Goal: Check status: Check status

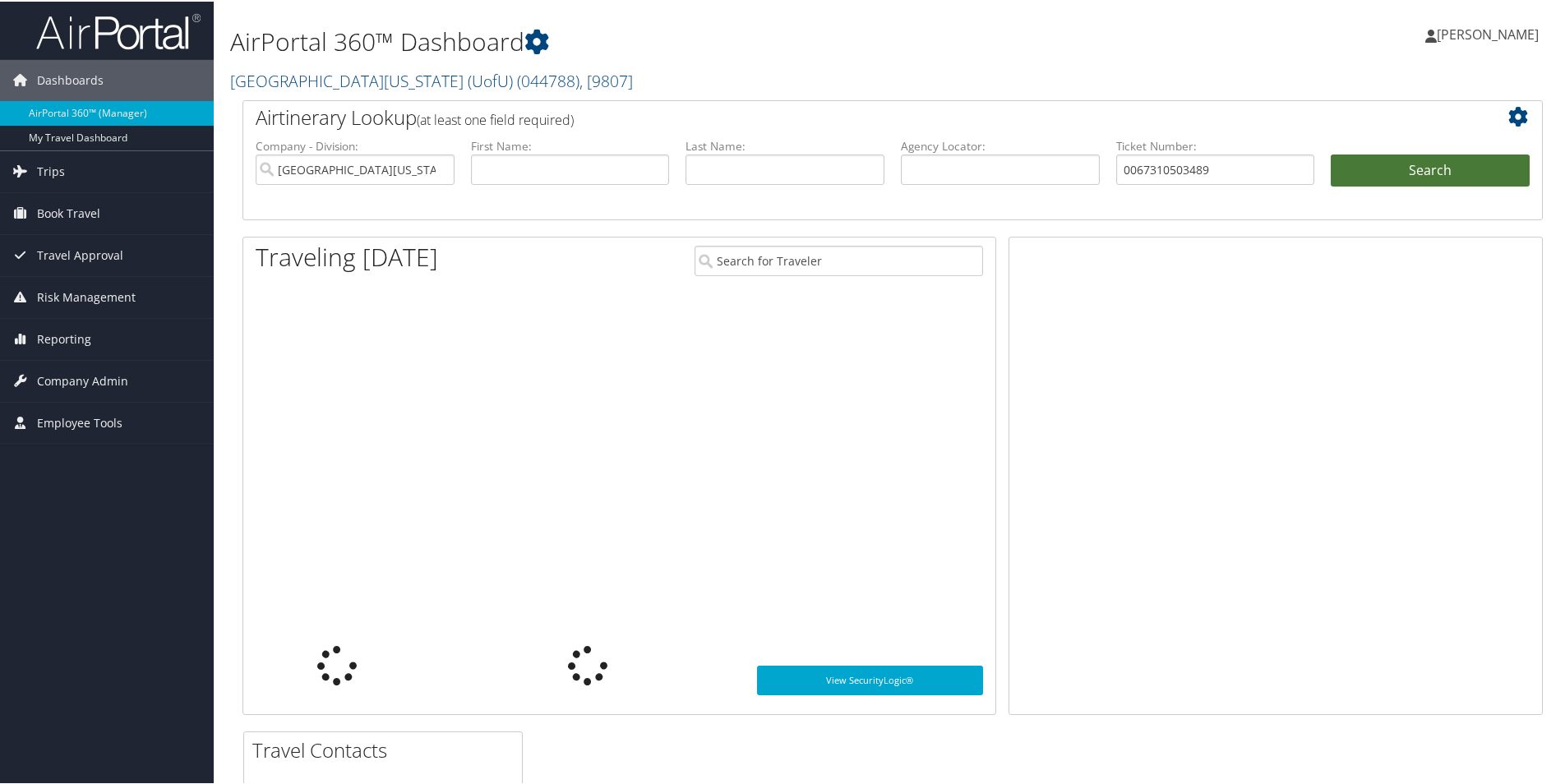
type input "0067310503489"
click at [1424, 166] on button "Search" at bounding box center [1430, 169] width 199 height 33
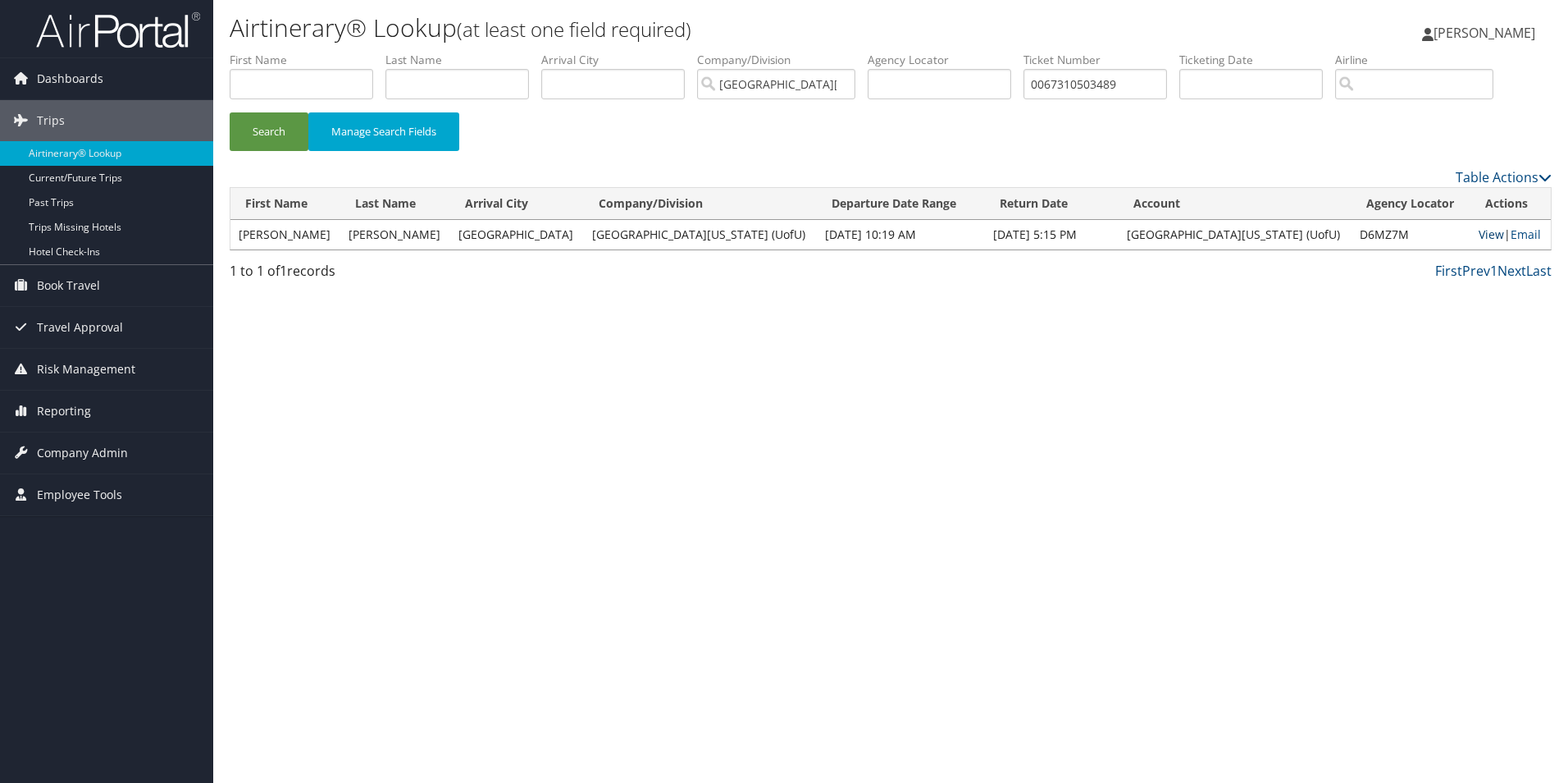
click at [1479, 233] on link "View" at bounding box center [1492, 234] width 25 height 15
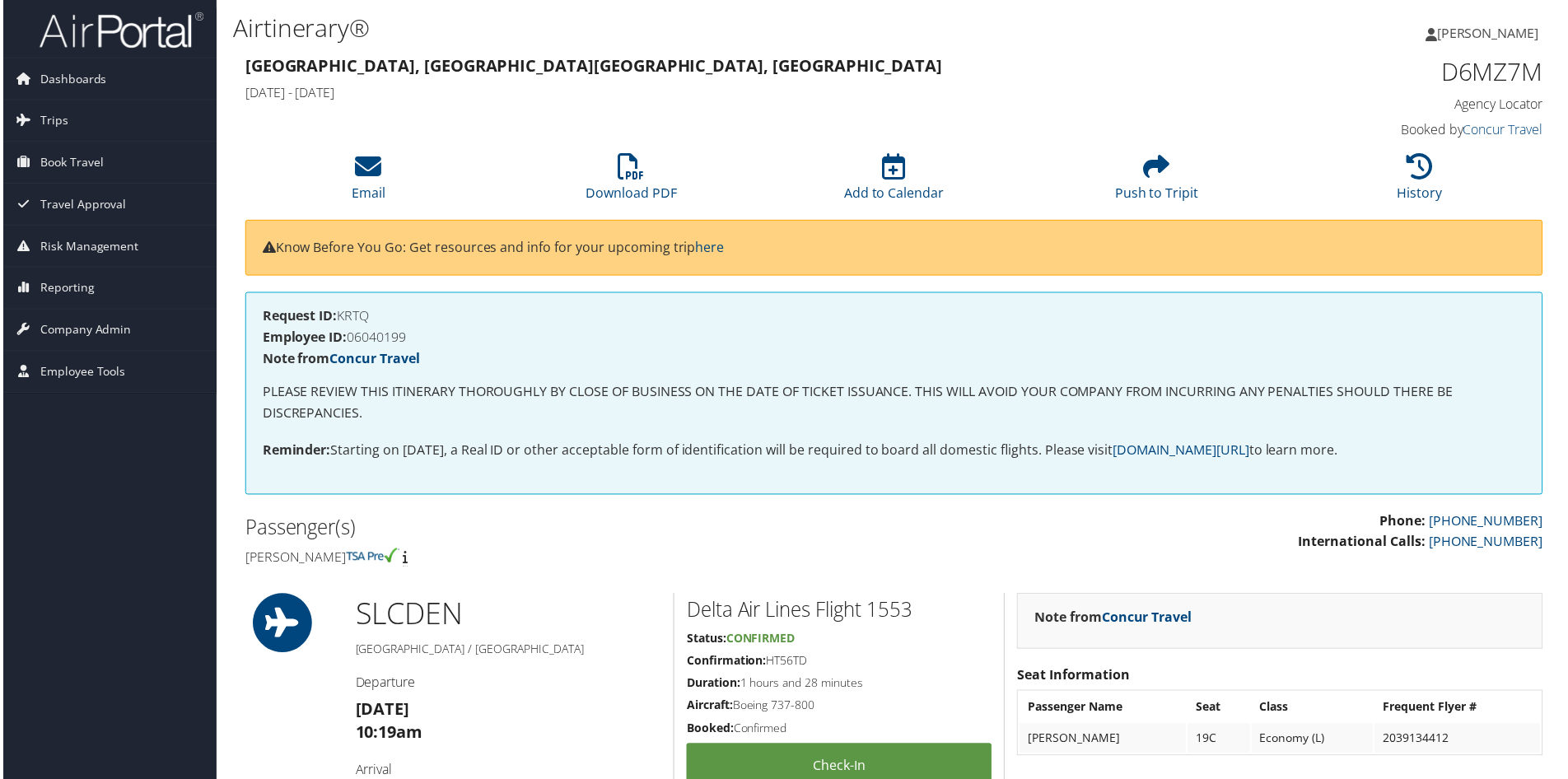
click at [375, 341] on h4 "Employee ID: 06040199" at bounding box center [894, 339] width 1268 height 13
click at [370, 340] on h4 "Employee ID: 06040199" at bounding box center [894, 339] width 1268 height 13
copy h4 "06040199"
